Goal: Task Accomplishment & Management: Manage account settings

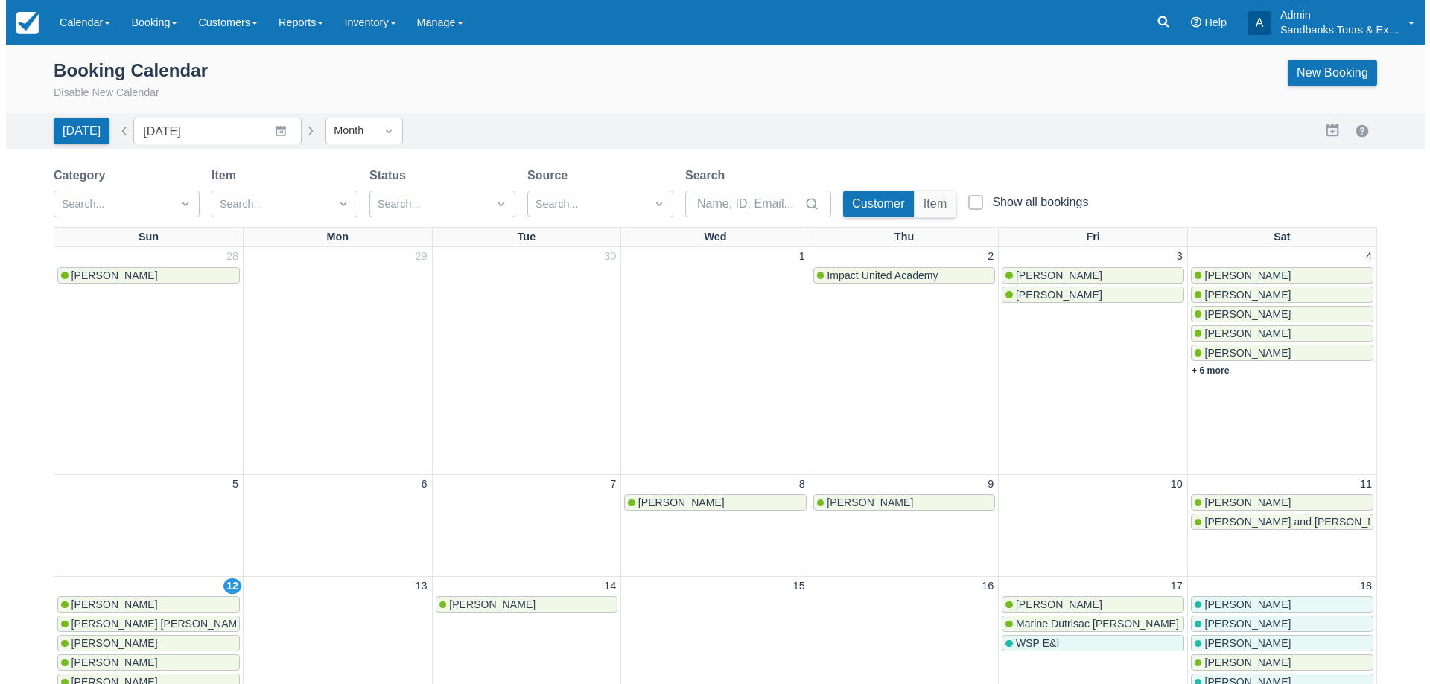
scroll to position [149, 0]
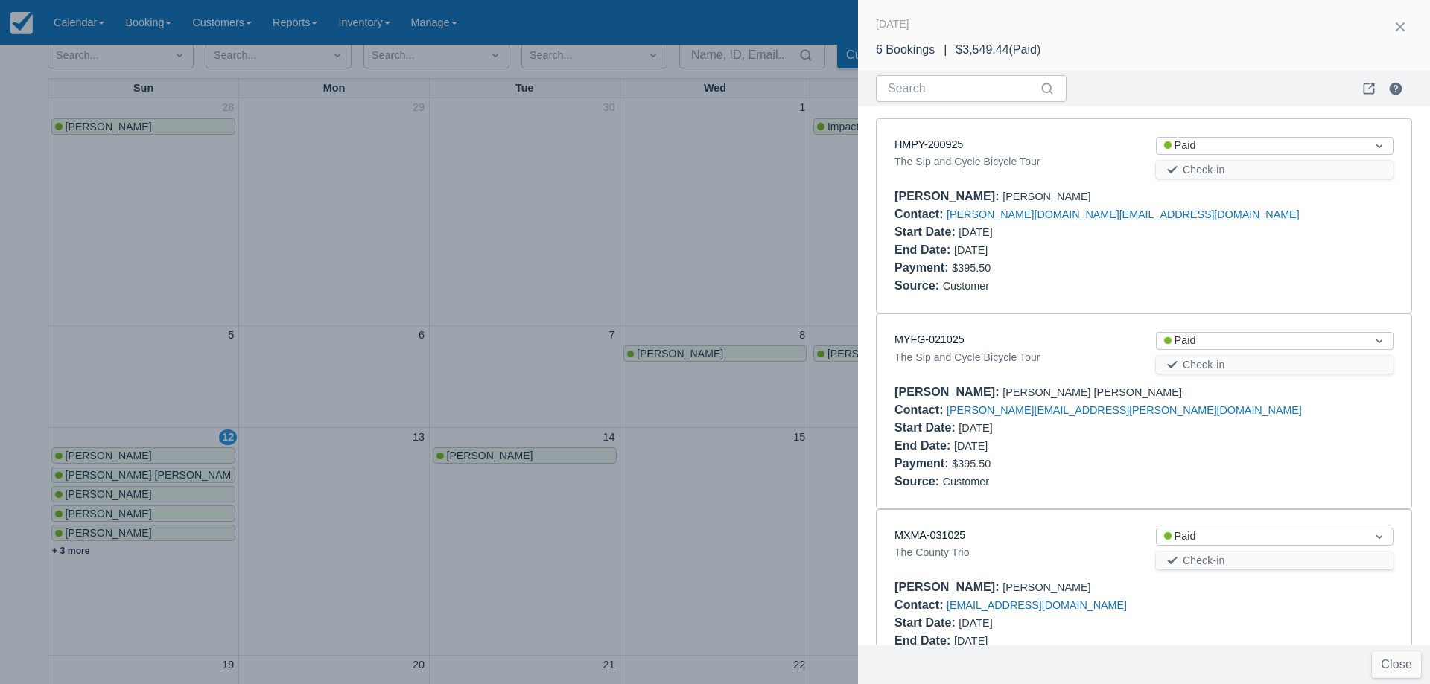
click at [71, 556] on div at bounding box center [715, 342] width 1430 height 684
click at [77, 552] on div at bounding box center [715, 342] width 1430 height 684
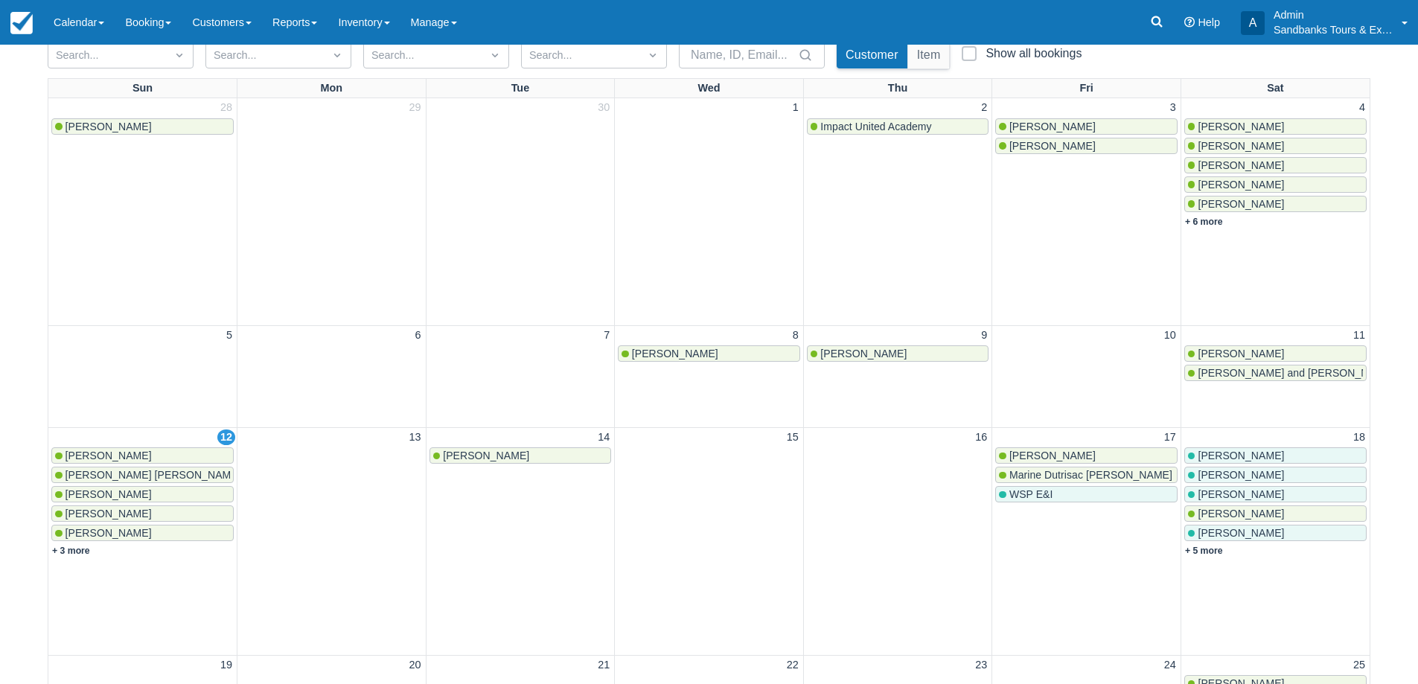
click at [77, 552] on link "+ 3 more" at bounding box center [71, 551] width 38 height 10
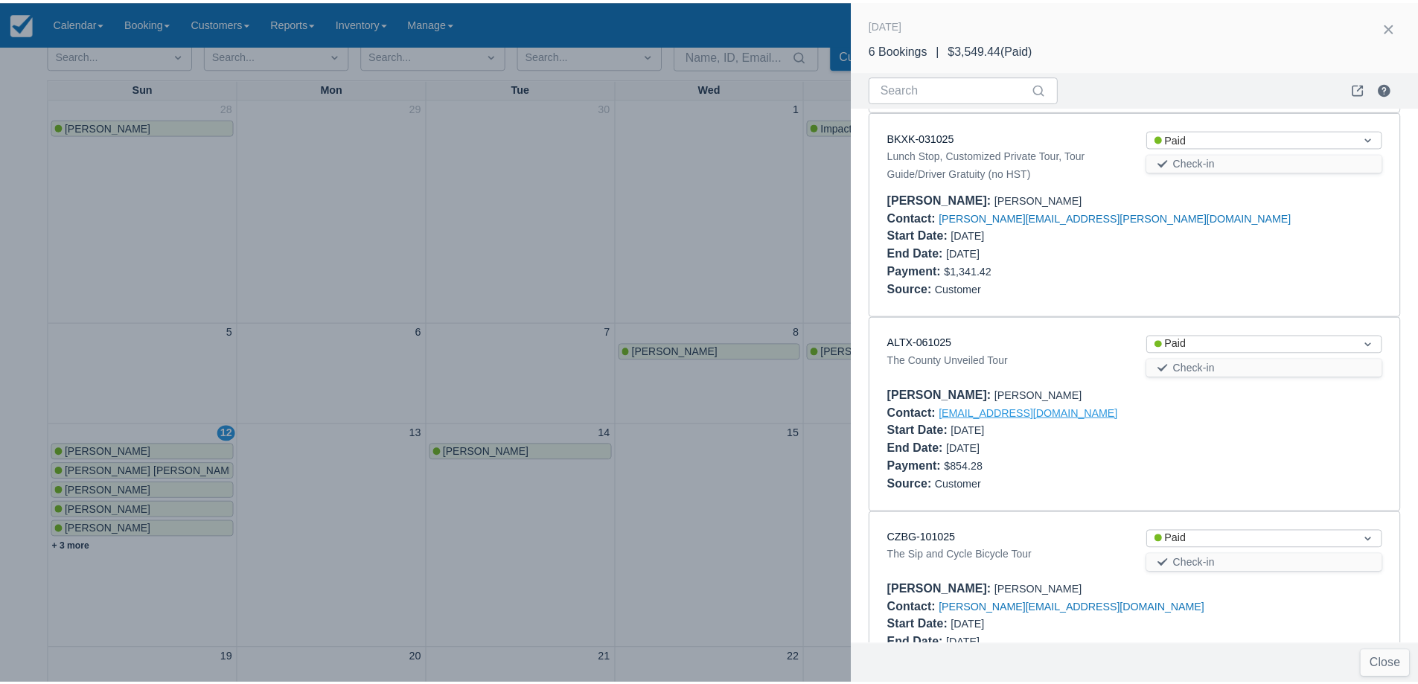
scroll to position [668, 0]
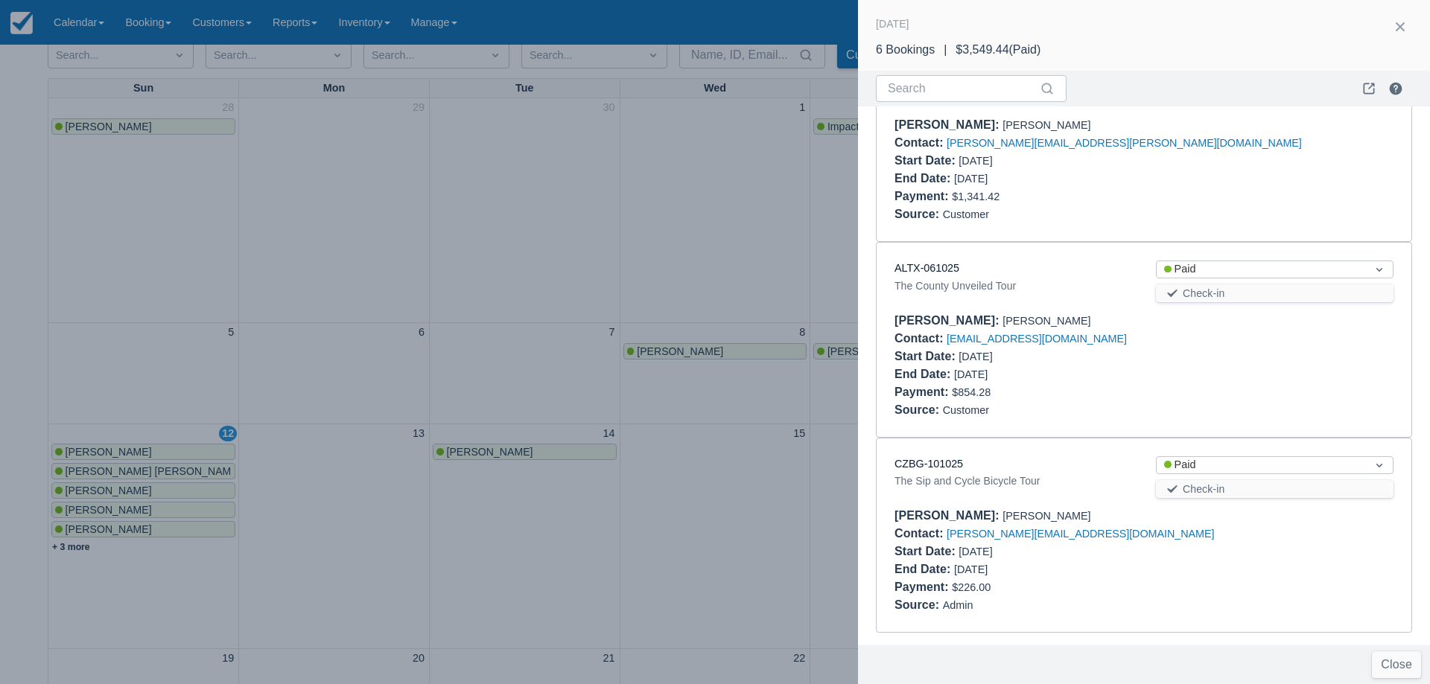
click at [311, 406] on div at bounding box center [715, 342] width 1430 height 684
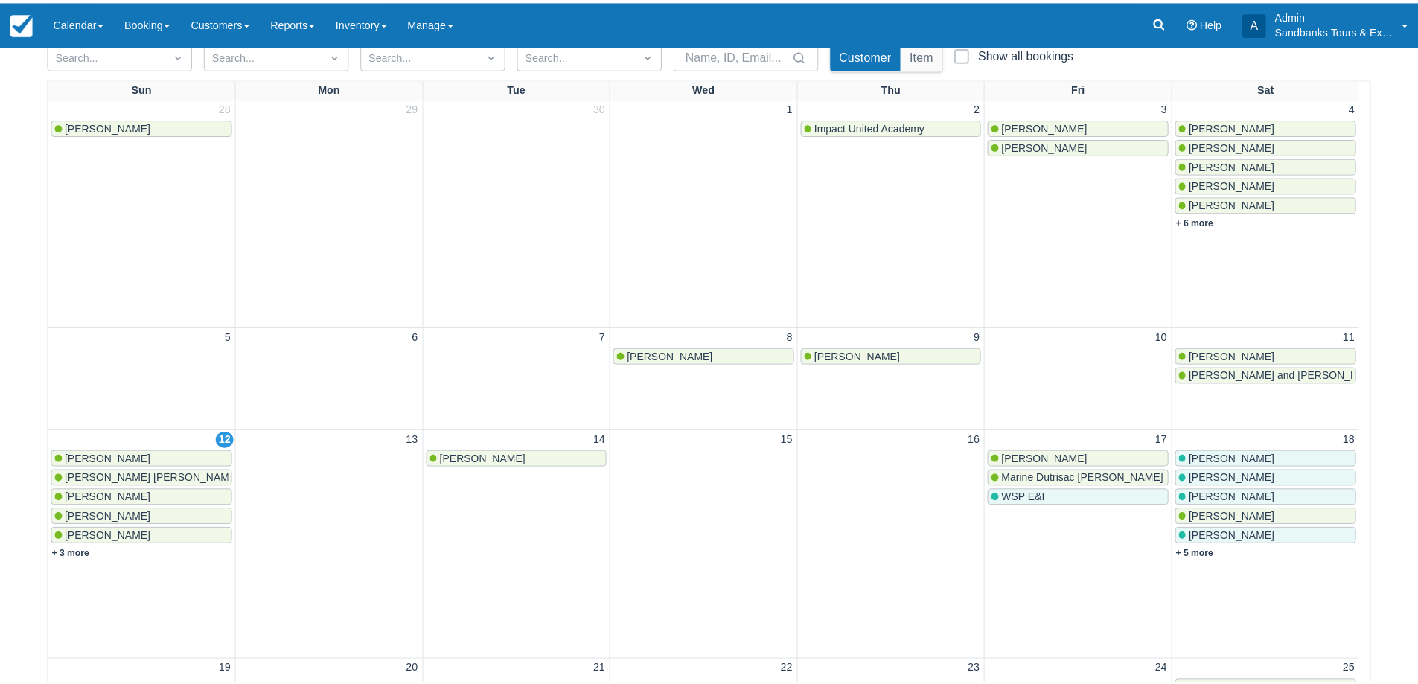
scroll to position [0, 0]
